Goal: Check status: Check status

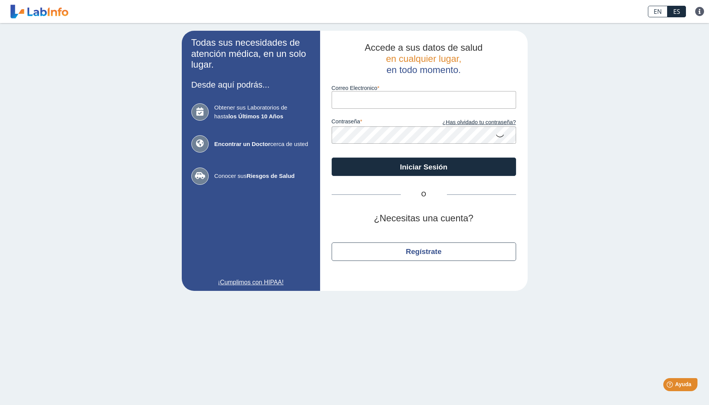
type input "[EMAIL_ADDRESS][DOMAIN_NAME]"
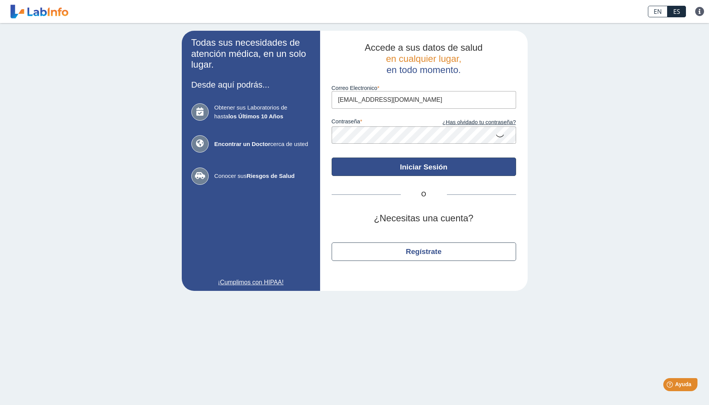
click at [411, 161] on button "Iniciar Sesión" at bounding box center [424, 167] width 185 height 18
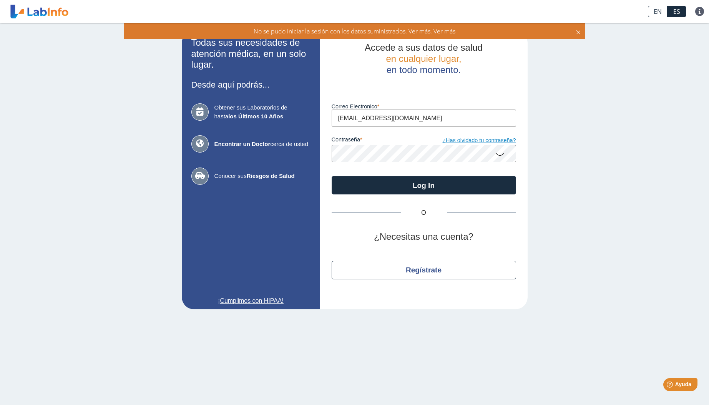
click at [468, 139] on link "¿Has olvidado tu contraseña?" at bounding box center [470, 140] width 92 height 8
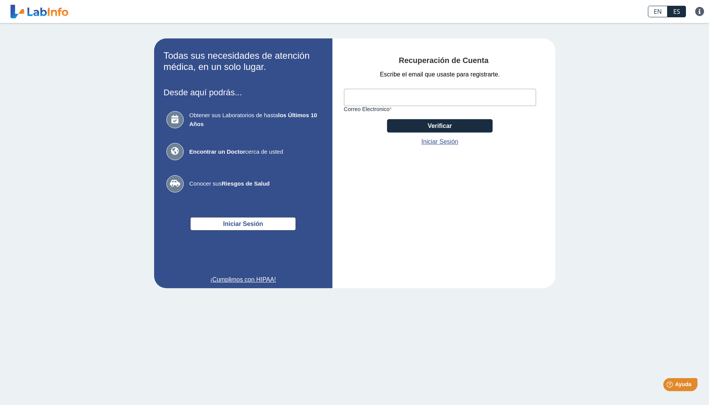
click at [384, 96] on input "Correo Electronico" at bounding box center [440, 97] width 192 height 17
type input "[EMAIL_ADDRESS][DOMAIN_NAME]"
click at [439, 124] on button "Verificar" at bounding box center [440, 125] width 106 height 13
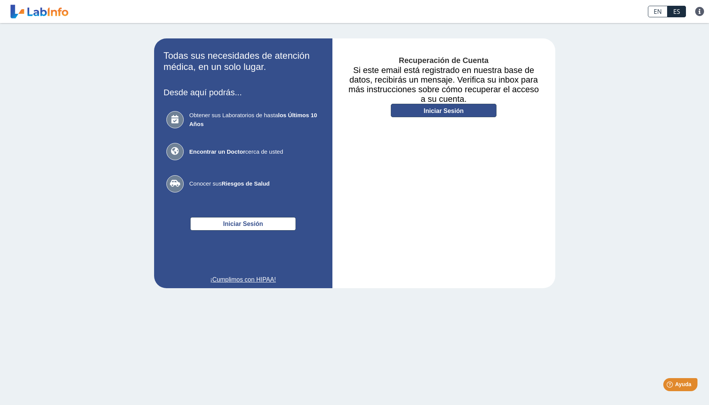
click at [447, 110] on link "Iniciar Sesión" at bounding box center [444, 110] width 106 height 13
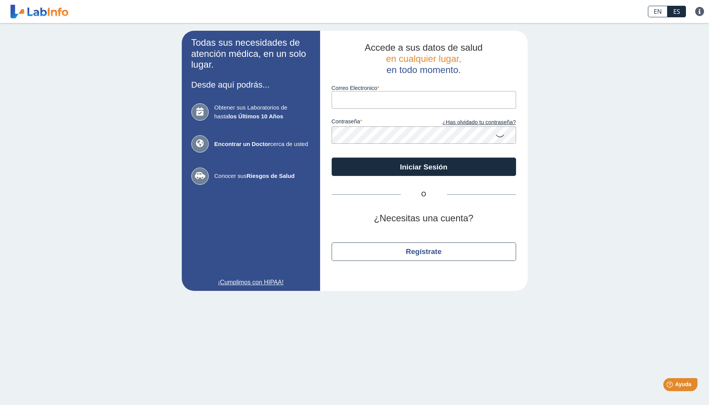
type input "[EMAIL_ADDRESS][DOMAIN_NAME]"
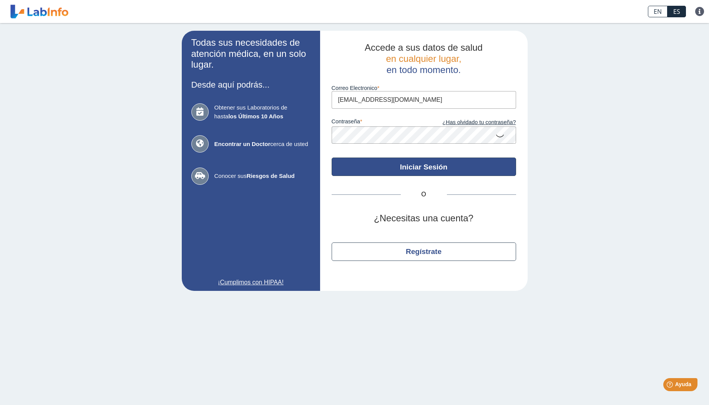
click at [424, 167] on button "Iniciar Sesión" at bounding box center [424, 167] width 185 height 18
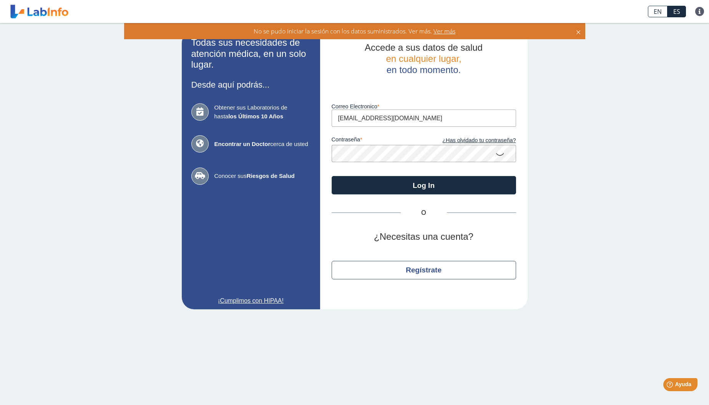
click at [500, 153] on icon at bounding box center [500, 153] width 9 height 15
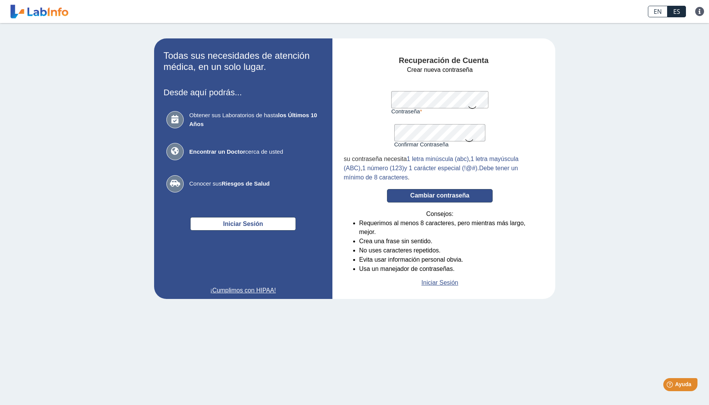
click at [452, 195] on button "Cambiar contraseña" at bounding box center [440, 195] width 106 height 13
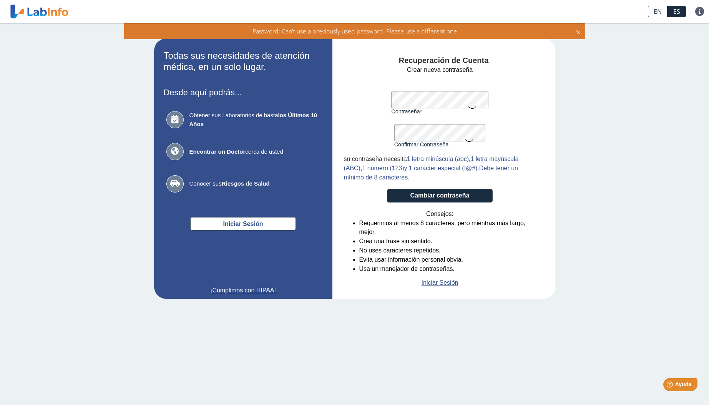
click at [473, 107] on icon at bounding box center [472, 107] width 9 height 15
click at [470, 140] on icon at bounding box center [469, 140] width 9 height 15
click at [429, 193] on button "Cambiar contraseña" at bounding box center [440, 195] width 106 height 13
click at [441, 193] on button "Cambiar contraseña" at bounding box center [440, 195] width 106 height 13
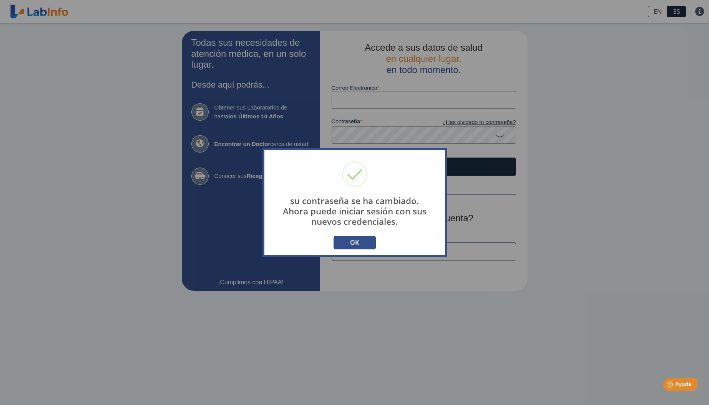
click at [357, 243] on button "OK" at bounding box center [355, 242] width 42 height 13
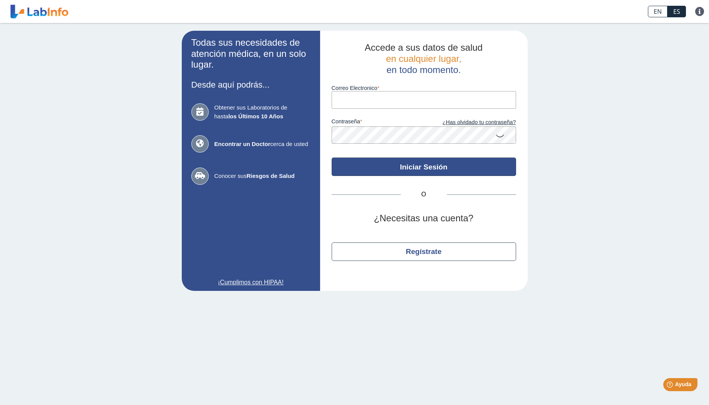
click at [411, 163] on button "Iniciar Sesión" at bounding box center [424, 167] width 185 height 18
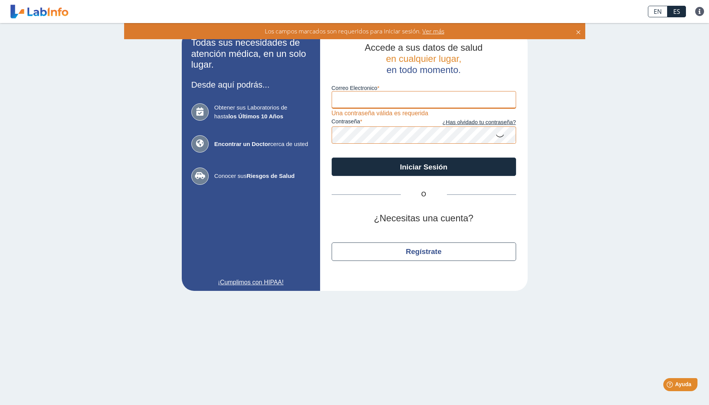
click at [385, 100] on input "Correo Electronico" at bounding box center [424, 99] width 185 height 17
type input "[EMAIL_ADDRESS][DOMAIN_NAME]"
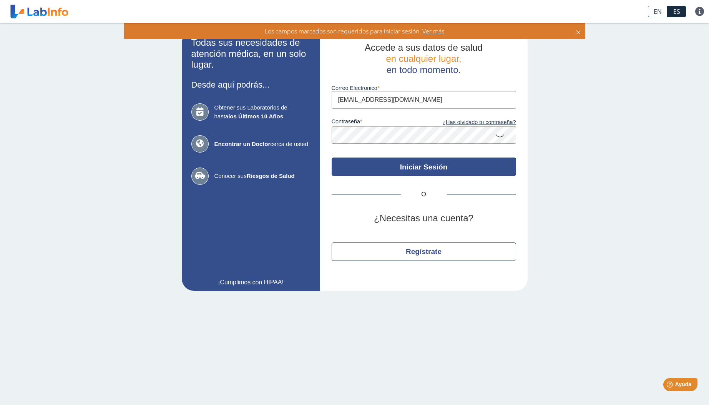
click at [414, 165] on button "Iniciar Sesión" at bounding box center [424, 167] width 185 height 18
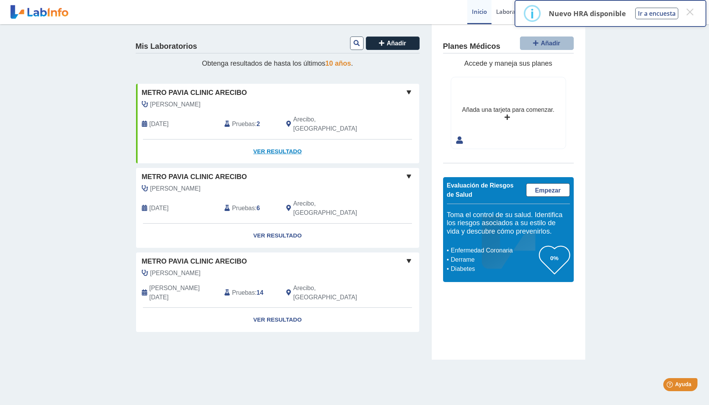
click at [281, 140] on link "Ver Resultado" at bounding box center [277, 152] width 283 height 24
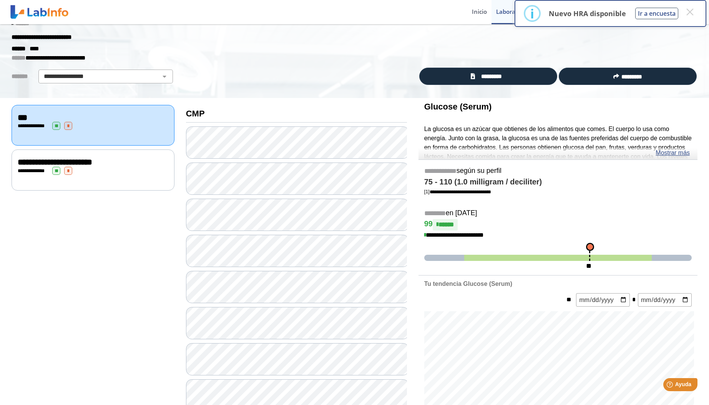
scroll to position [9, 0]
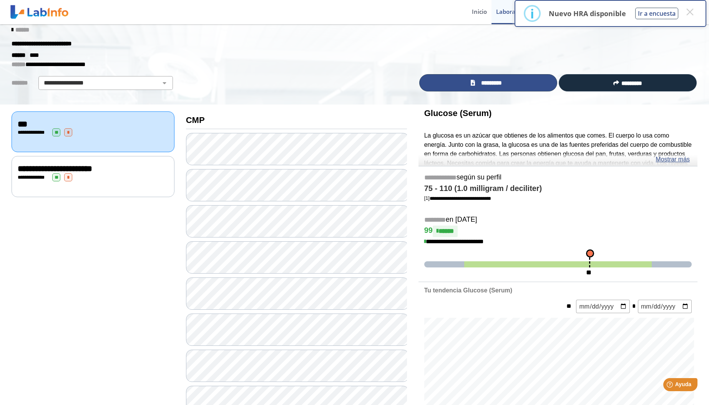
click at [489, 82] on span "*********" at bounding box center [492, 83] width 28 height 8
click at [92, 171] on span "**********" at bounding box center [55, 169] width 75 height 8
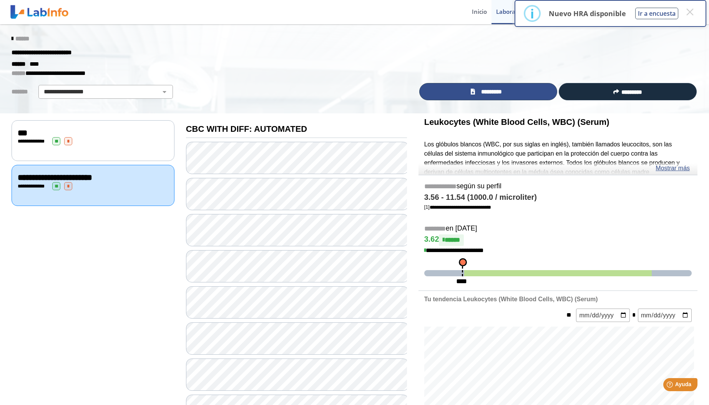
click at [495, 92] on span "*********" at bounding box center [492, 92] width 28 height 8
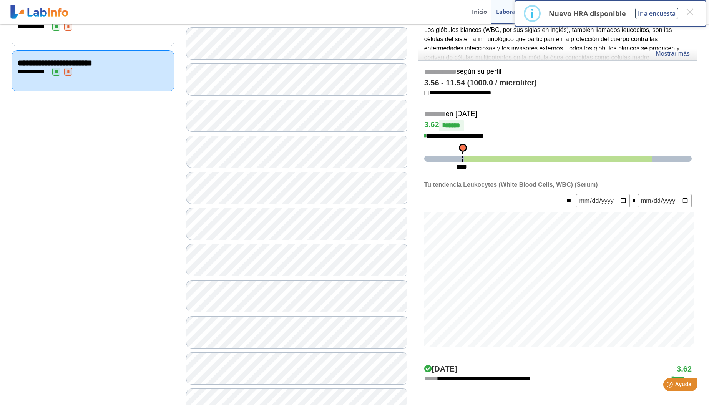
scroll to position [114, 0]
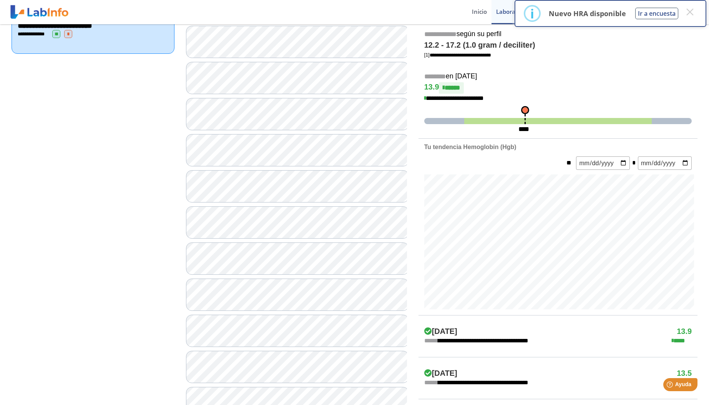
scroll to position [153, 0]
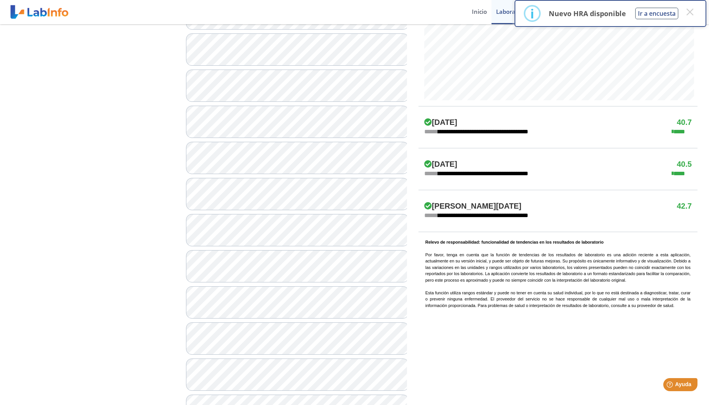
scroll to position [362, 0]
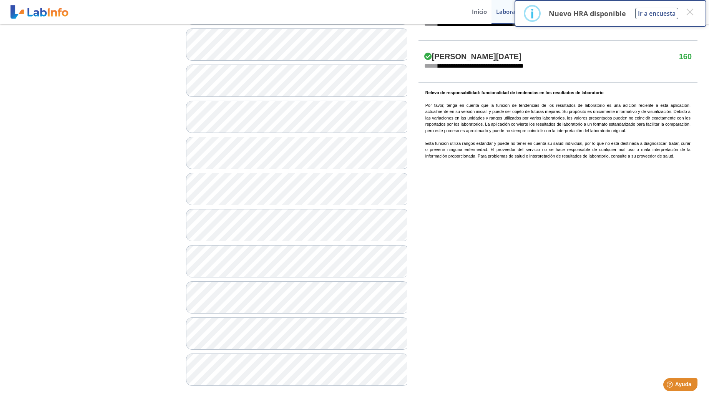
scroll to position [511, 0]
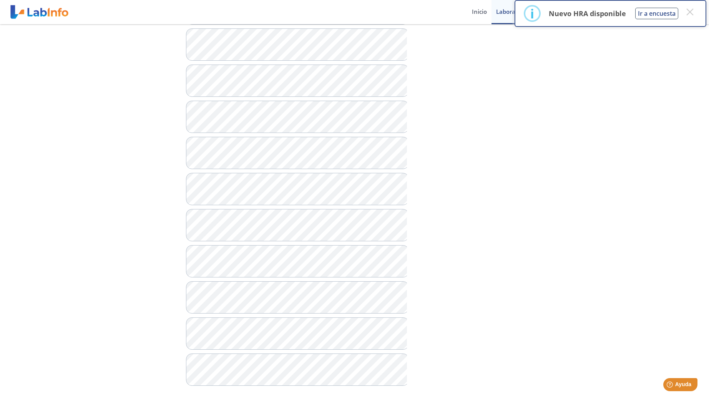
scroll to position [511, 0]
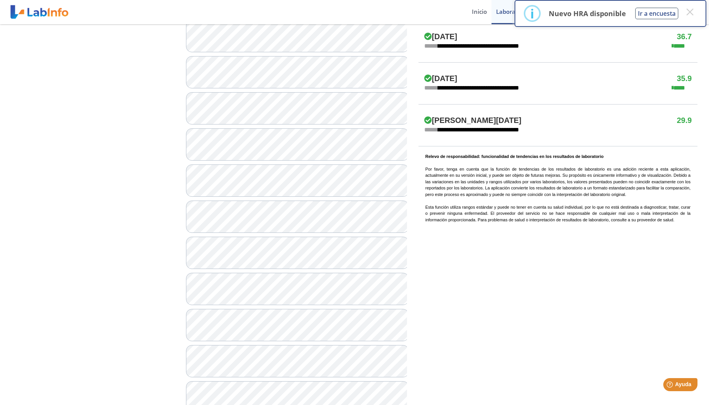
scroll to position [432, 0]
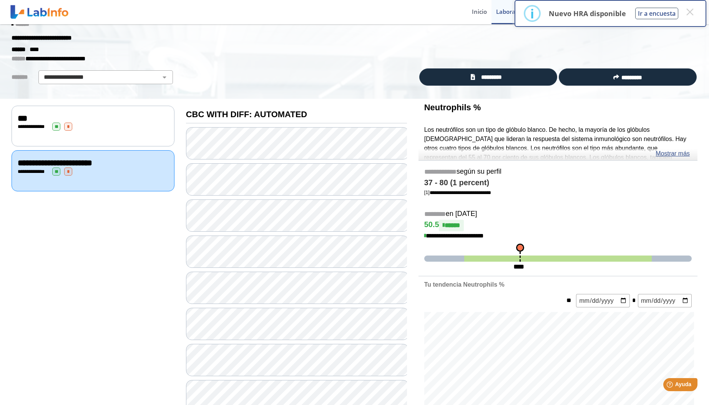
scroll to position [11, 0]
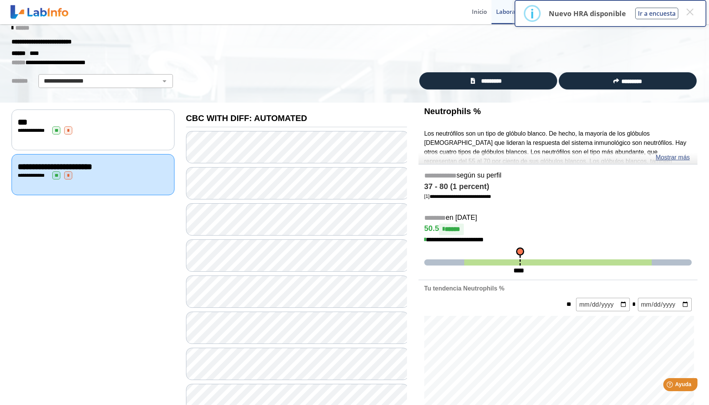
click at [103, 136] on div "**********" at bounding box center [93, 130] width 163 height 41
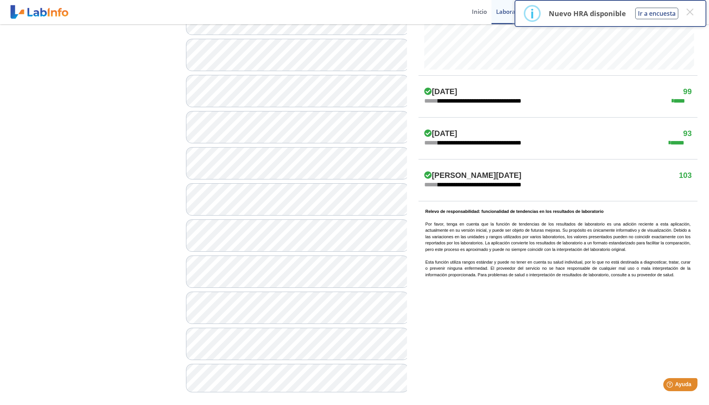
scroll to position [398, 0]
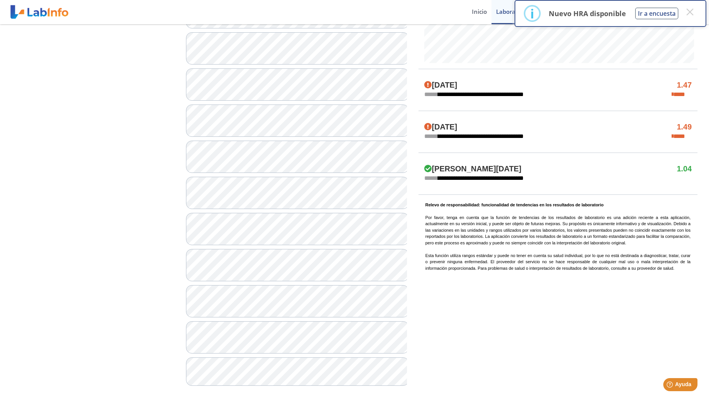
scroll to position [398, 0]
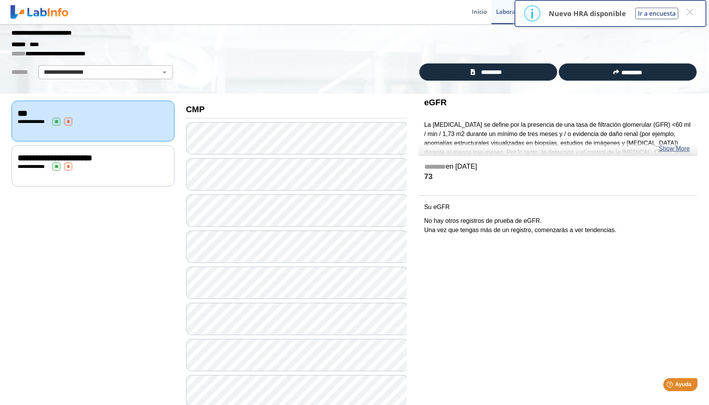
scroll to position [18, 0]
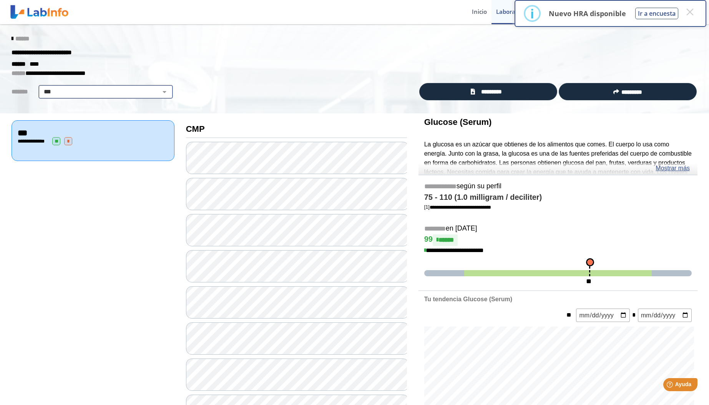
select select "**********"
